Goal: Navigation & Orientation: Find specific page/section

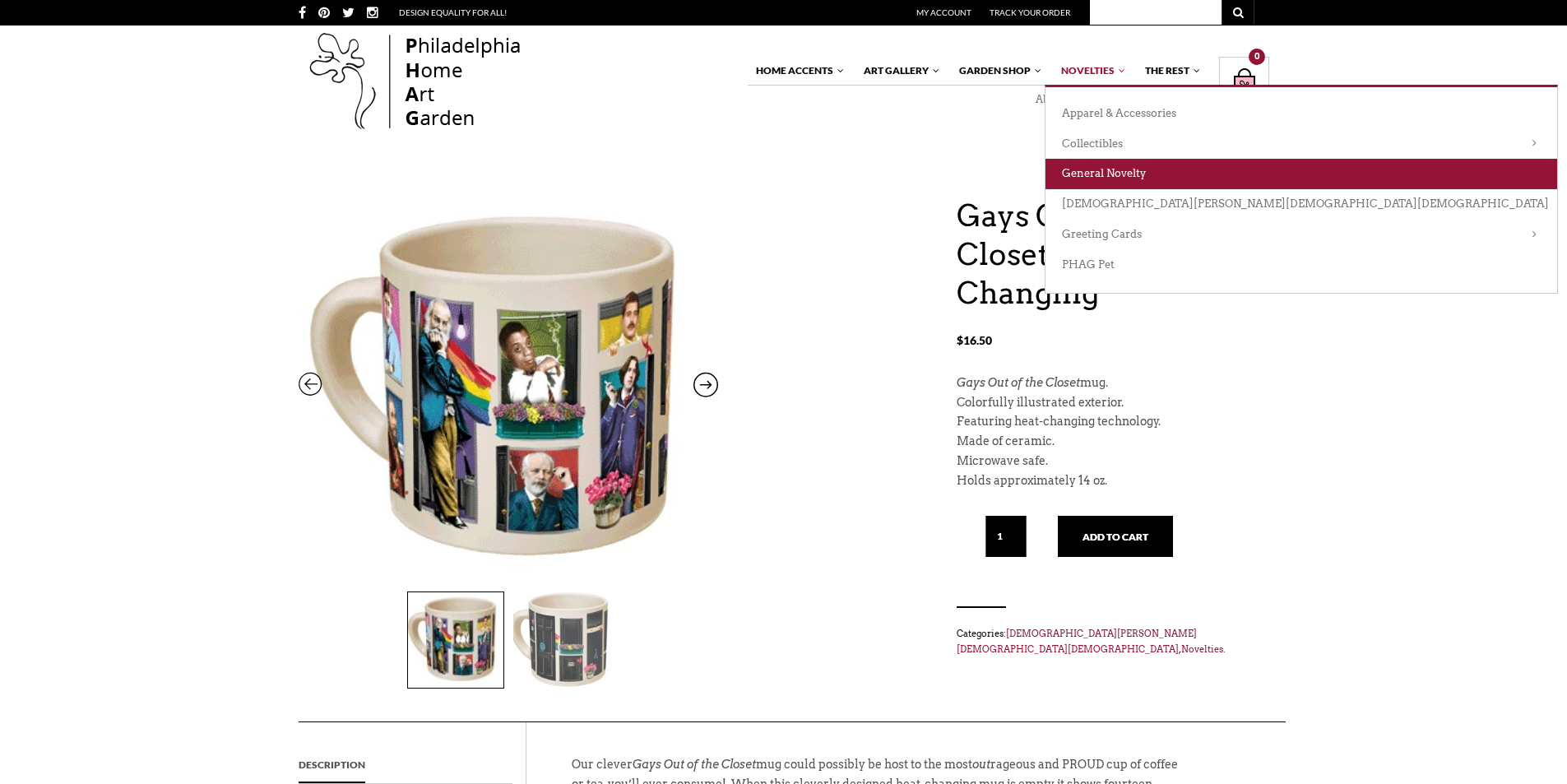
click at [1120, 171] on link "General Novelty" at bounding box center [1301, 173] width 512 height 31
